Goal: Task Accomplishment & Management: Use online tool/utility

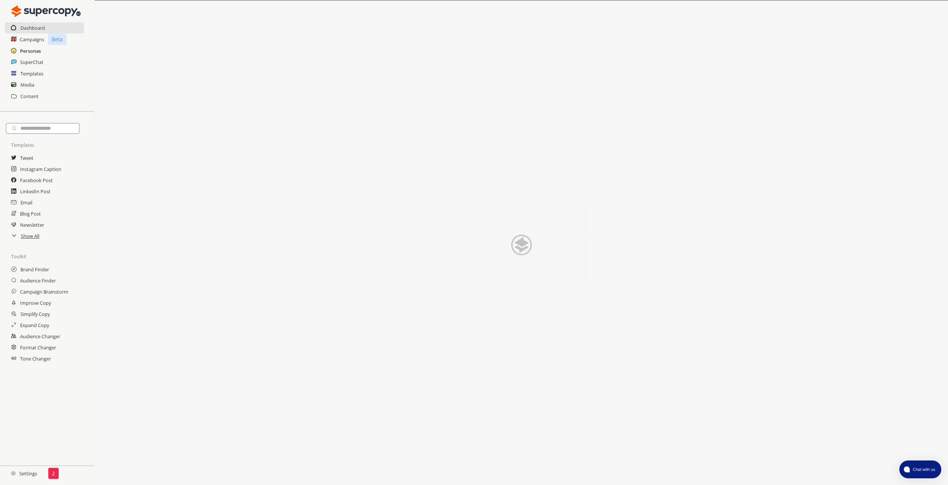
click at [22, 47] on h2 "Personas" at bounding box center [30, 50] width 21 height 11
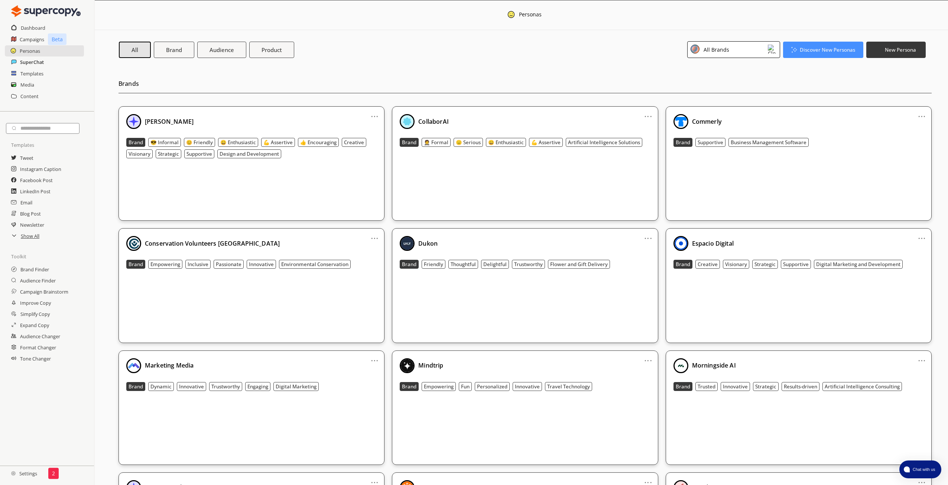
click at [25, 60] on h2 "SuperChat" at bounding box center [32, 61] width 24 height 11
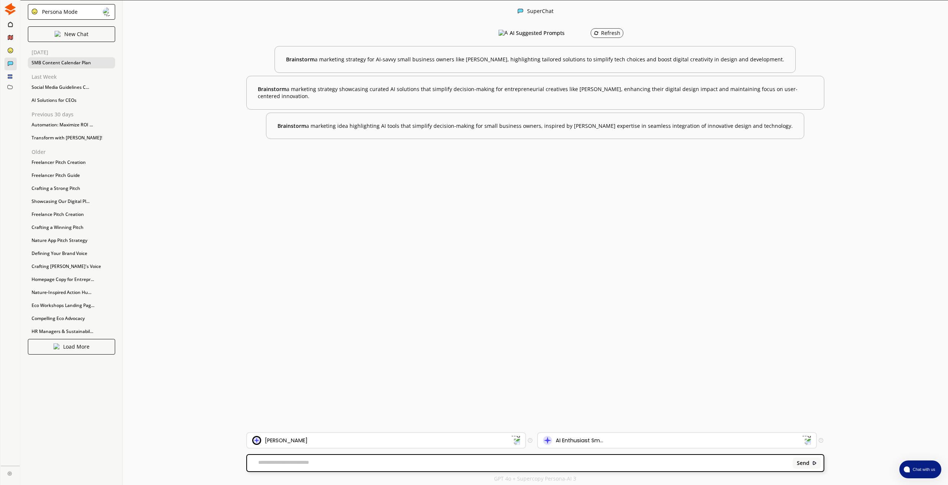
click at [57, 63] on div "SMB Content Calendar Plan" at bounding box center [71, 62] width 87 height 11
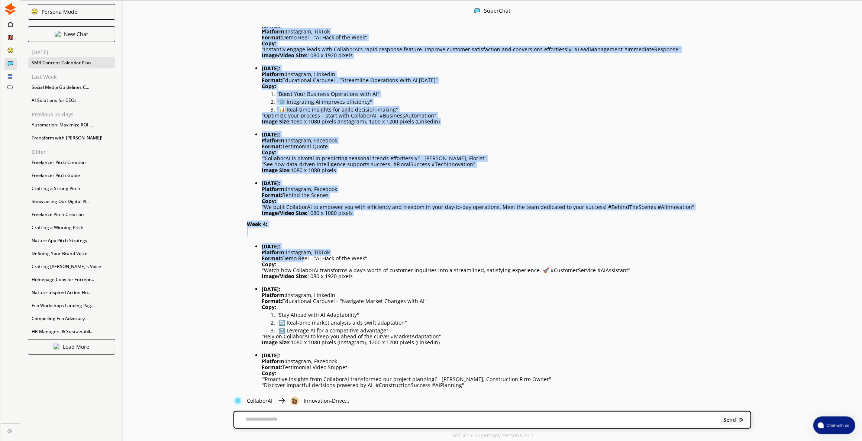
scroll to position [2826, 0]
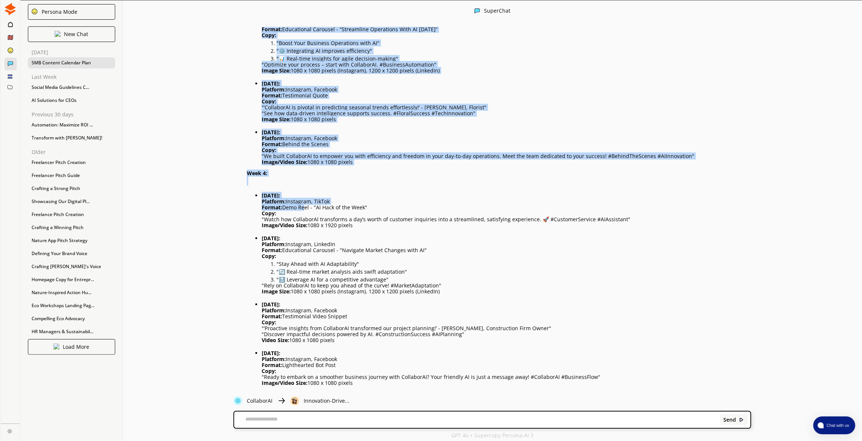
drag, startPoint x: 247, startPoint y: 120, endPoint x: 351, endPoint y: 368, distance: 269.1
copy div "Lore 3: Ipsumd: Sitametc: Adipiscin, Elitsedd Eiusmo: Temp Inci - "UT Labo et d…"
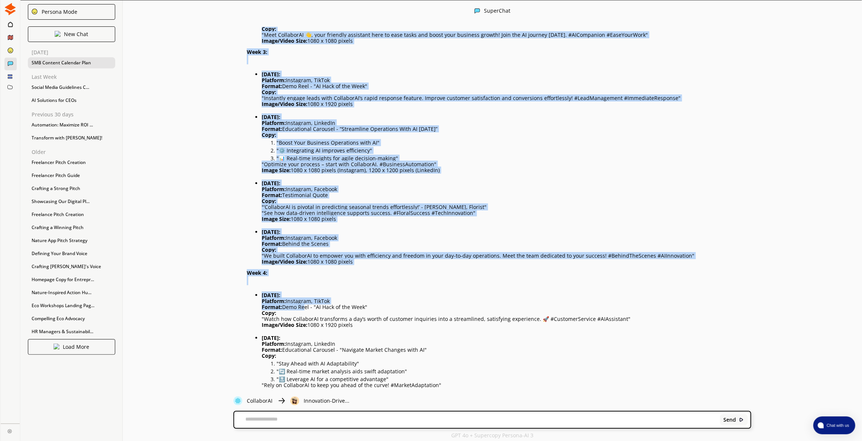
scroll to position [2725, 0]
